Goal: Task Accomplishment & Management: Use online tool/utility

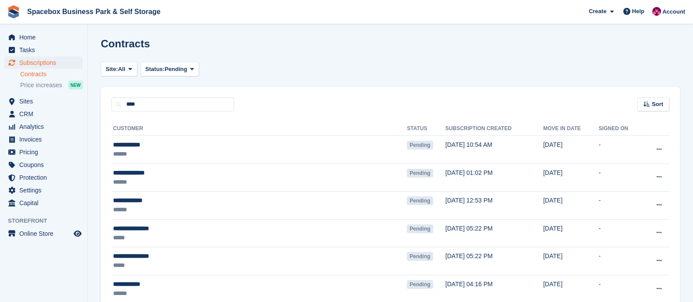
type input "****"
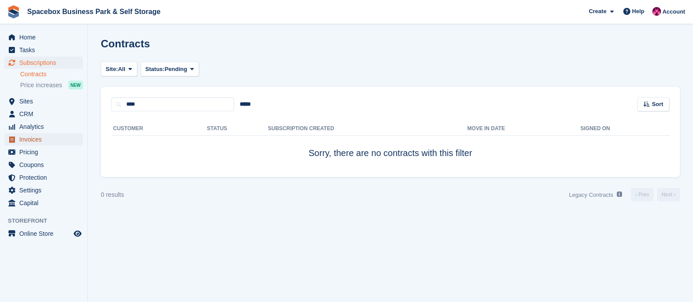
click at [34, 139] on span "Invoices" at bounding box center [45, 139] width 53 height 12
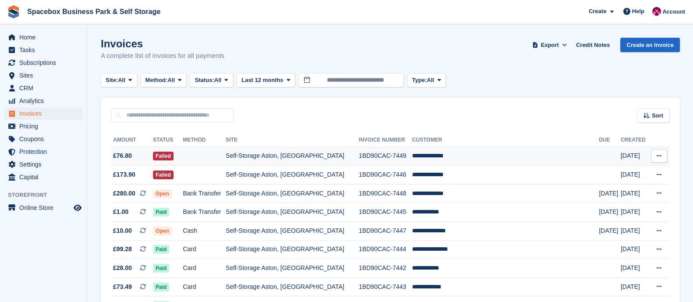
click at [247, 153] on td "Self-Storage Aston, [GEOGRAPHIC_DATA]" at bounding box center [292, 156] width 133 height 19
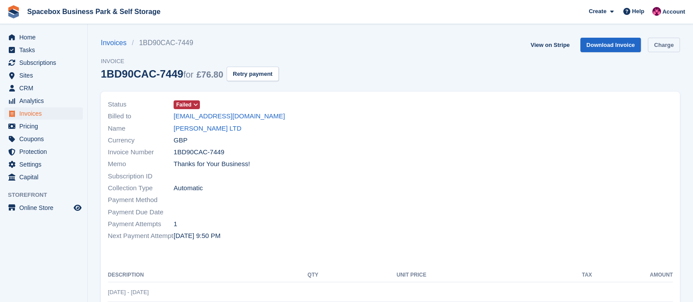
click at [657, 45] on link "Charge" at bounding box center [664, 45] width 32 height 14
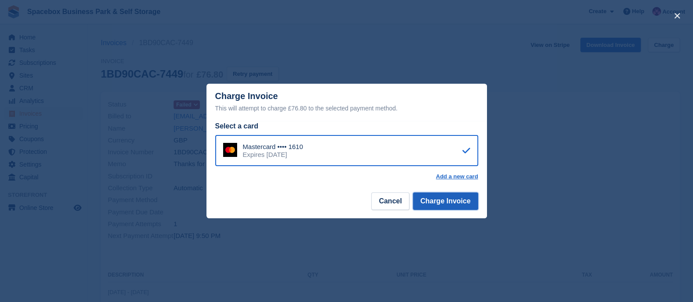
click at [456, 198] on button "Charge Invoice" at bounding box center [445, 201] width 65 height 18
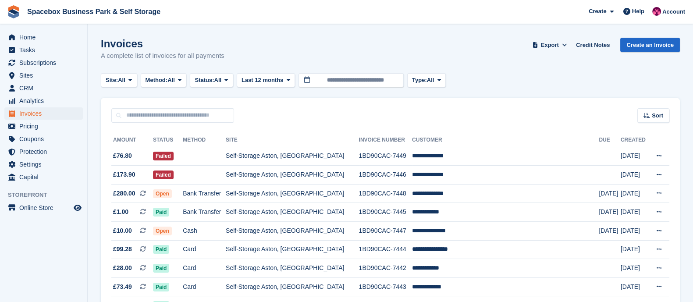
click at [226, 175] on td at bounding box center [204, 175] width 43 height 19
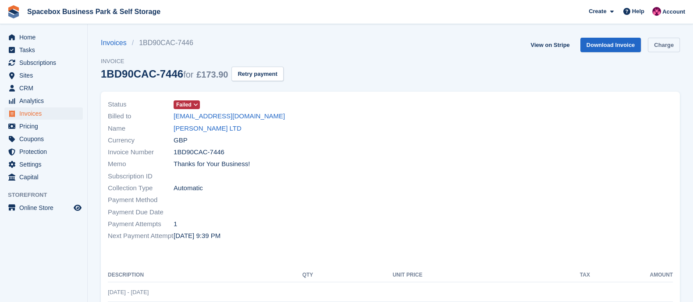
click at [660, 42] on link "Charge" at bounding box center [664, 45] width 32 height 14
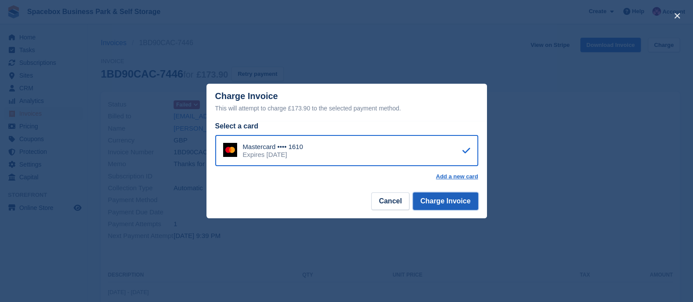
click at [438, 202] on button "Charge Invoice" at bounding box center [445, 201] width 65 height 18
